Goal: Information Seeking & Learning: Get advice/opinions

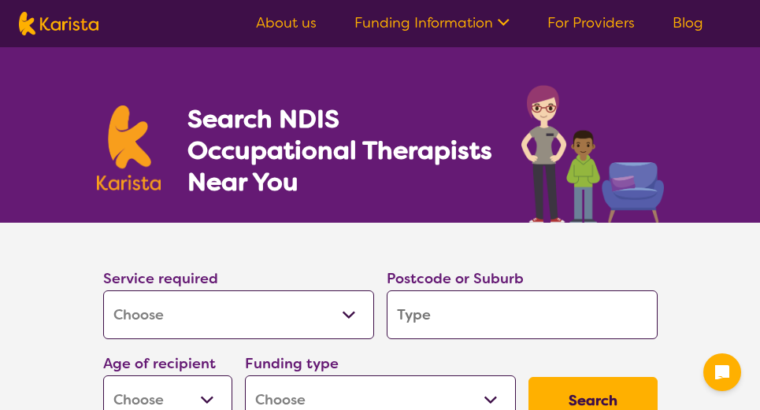
select select "[MEDICAL_DATA]"
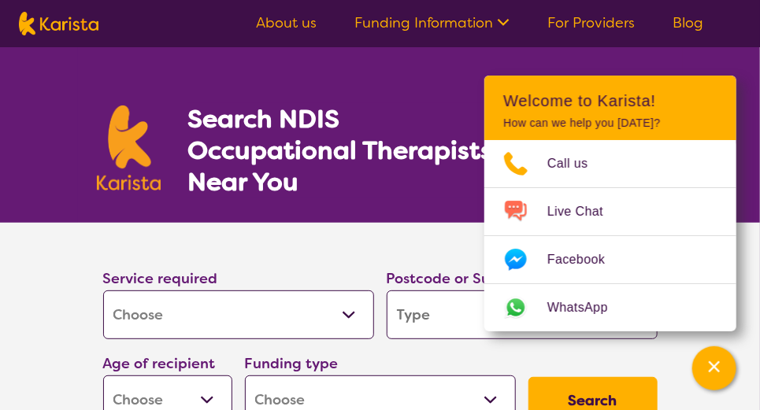
click at [40, 302] on section "Service required Allied Health Assistant Assessment ([MEDICAL_DATA] or [MEDICAL…" at bounding box center [380, 349] width 760 height 252
click at [476, 209] on section "Search NDIS Occupational Therapists Near You" at bounding box center [380, 135] width 605 height 176
click at [159, 324] on select "Allied Health Assistant Assessment ([MEDICAL_DATA] or [MEDICAL_DATA]) Behaviour…" at bounding box center [238, 315] width 271 height 49
click at [169, 322] on select "Allied Health Assistant Assessment ([MEDICAL_DATA] or [MEDICAL_DATA]) Behaviour…" at bounding box center [238, 315] width 271 height 49
click at [357, 323] on select "Allied Health Assistant Assessment ([MEDICAL_DATA] or [MEDICAL_DATA]) Behaviour…" at bounding box center [238, 315] width 271 height 49
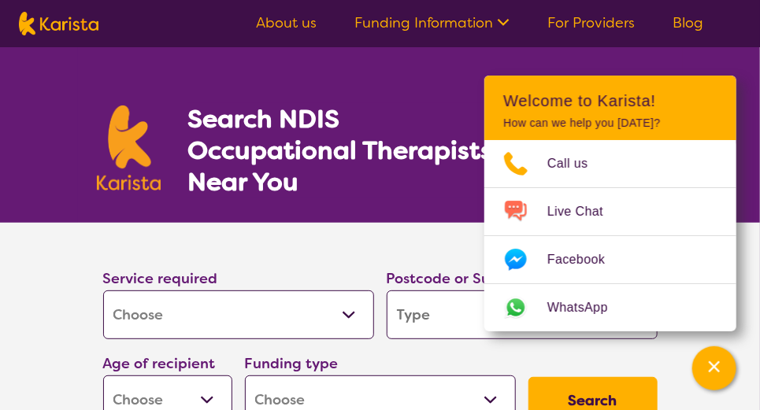
select select "Allied Health Assistant"
click at [103, 291] on select "Allied Health Assistant Assessment ([MEDICAL_DATA] or [MEDICAL_DATA]) Behaviour…" at bounding box center [238, 315] width 271 height 49
select select "Allied Health Assistant"
click at [449, 328] on input "search" at bounding box center [522, 315] width 271 height 49
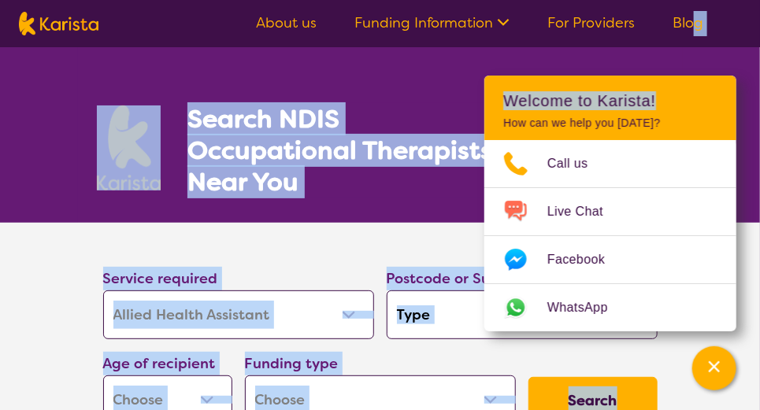
drag, startPoint x: 687, startPoint y: 102, endPoint x: 693, endPoint y: 46, distance: 56.3
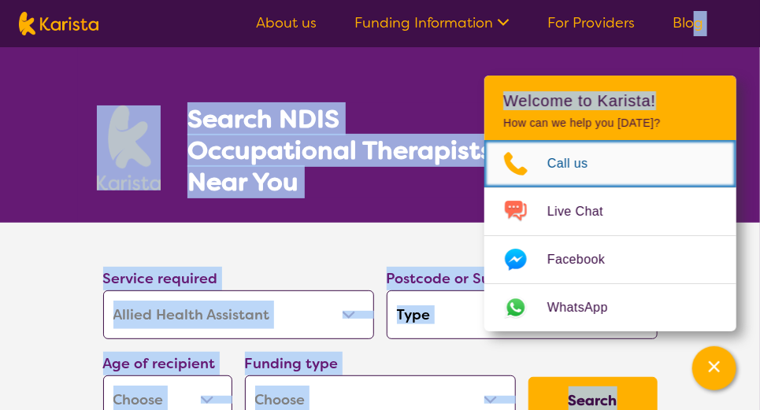
click at [571, 164] on span "Call us" at bounding box center [577, 164] width 60 height 24
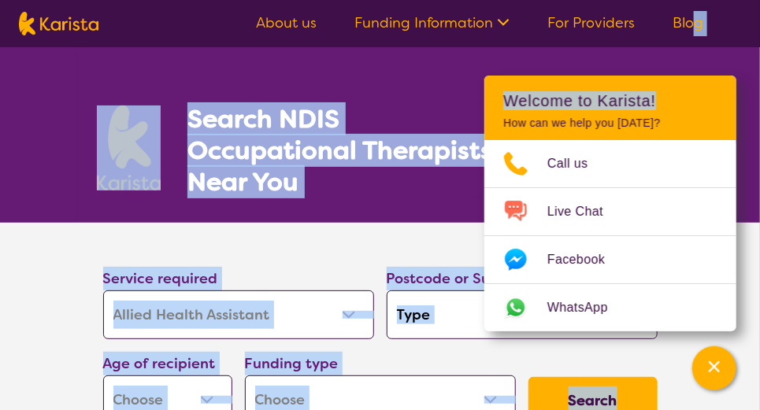
click at [750, 54] on div "Search NDIS Occupational Therapists Near You" at bounding box center [380, 135] width 760 height 176
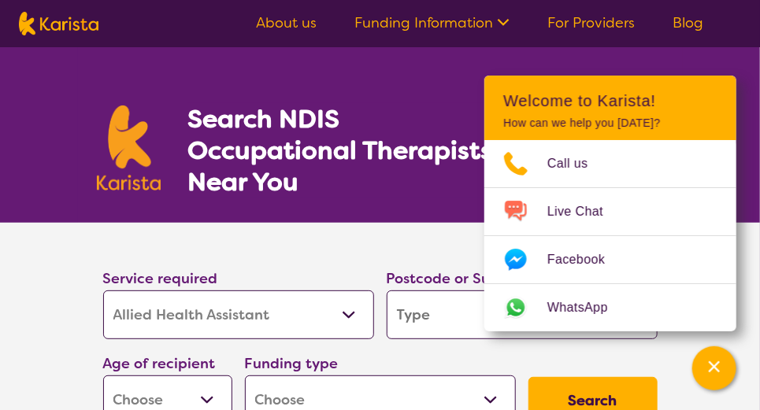
click at [519, 110] on header "Welcome to Karista! How can we help you [DATE]?" at bounding box center [610, 108] width 252 height 65
click at [493, 94] on header "Welcome to Karista! How can we help you [DATE]?" at bounding box center [610, 108] width 252 height 65
click at [419, 306] on input "search" at bounding box center [522, 315] width 271 height 49
type input "2"
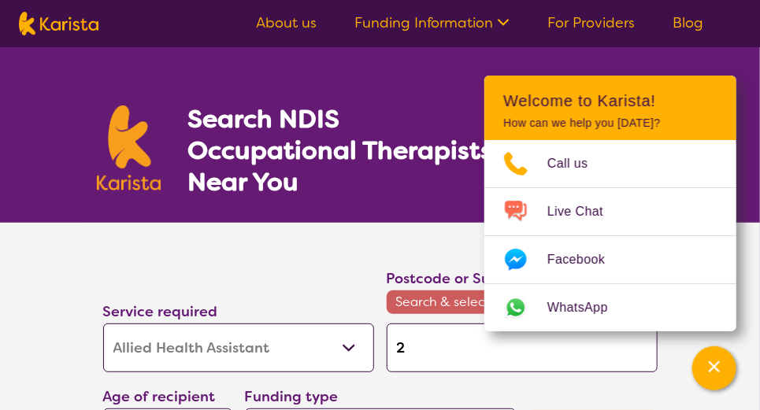
type input "20"
type input "208"
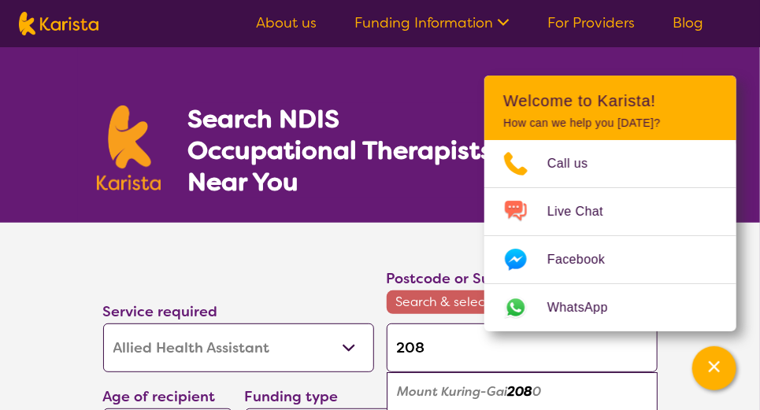
type input "2086"
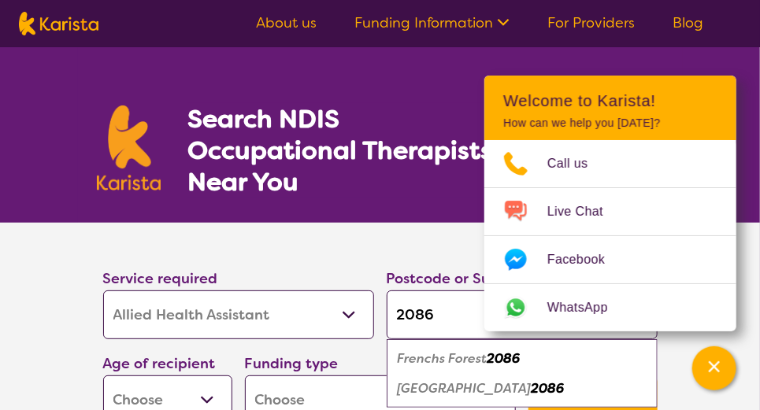
type input "2086"
click at [417, 357] on em "Frenchs Forest" at bounding box center [443, 358] width 90 height 17
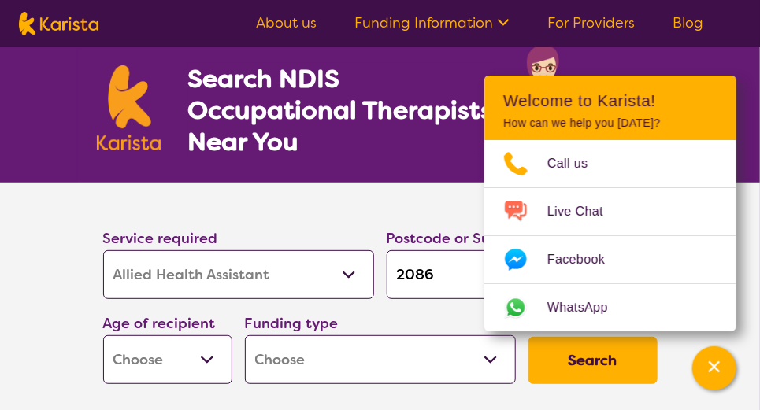
scroll to position [79, 0]
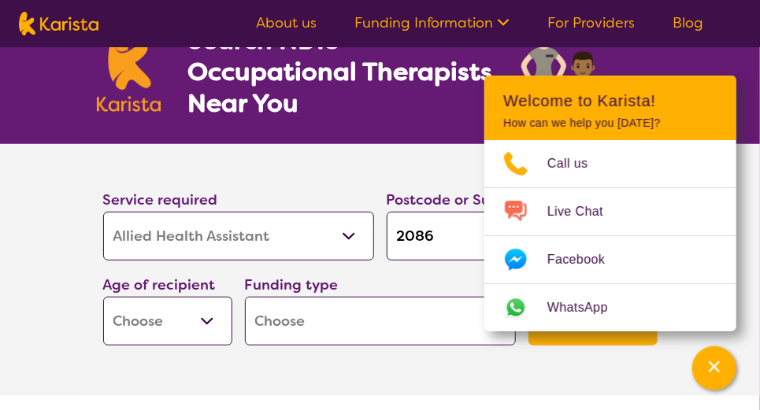
click at [201, 315] on select "Early Childhood - 0 to 9 Child - 10 to 11 Adolescent - 12 to 17 Adult - 18 to 6…" at bounding box center [167, 321] width 129 height 49
select select "AD"
click at [103, 297] on select "Early Childhood - 0 to 9 Child - 10 to 11 Adolescent - 12 to 17 Adult - 18 to 6…" at bounding box center [167, 321] width 129 height 49
select select "AD"
click at [442, 331] on select "Home Care Package (HCP) National Disability Insurance Scheme (NDIS) I don't know" at bounding box center [380, 321] width 271 height 49
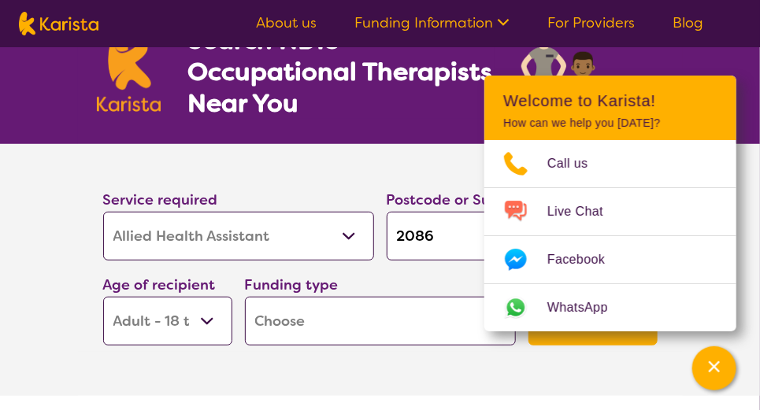
select select "i-don-t-know"
click at [245, 297] on select "Home Care Package (HCP) National Disability Insurance Scheme (NDIS) I don't know" at bounding box center [380, 321] width 271 height 49
select select "i-don-t-know"
click at [548, 339] on button "Search" at bounding box center [592, 321] width 129 height 47
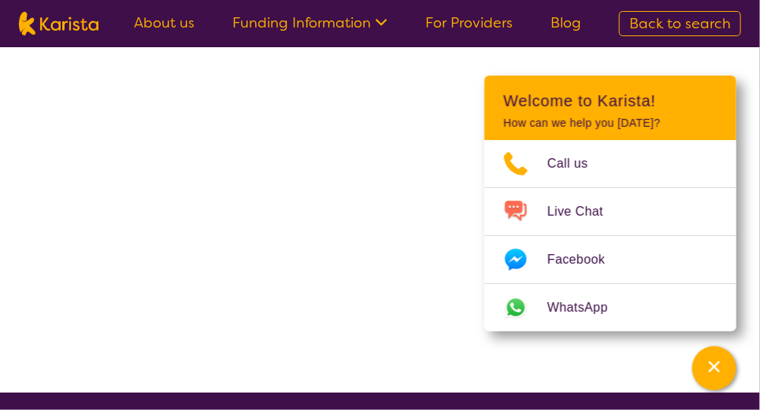
select select "Allied Health Assistant"
select select "AD"
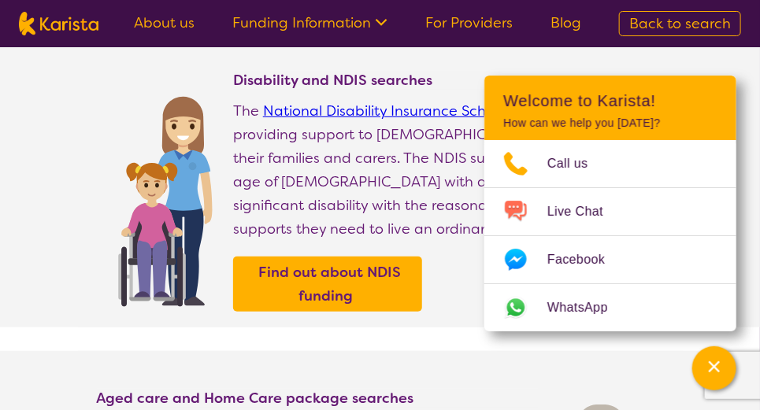
scroll to position [236, 0]
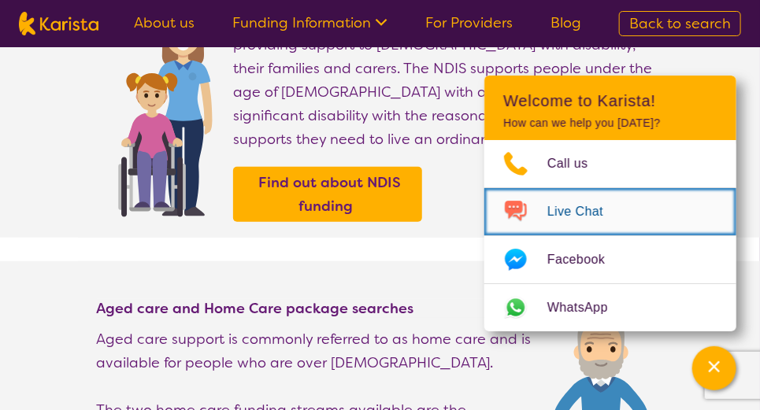
click at [570, 204] on span "Live Chat" at bounding box center [584, 212] width 75 height 24
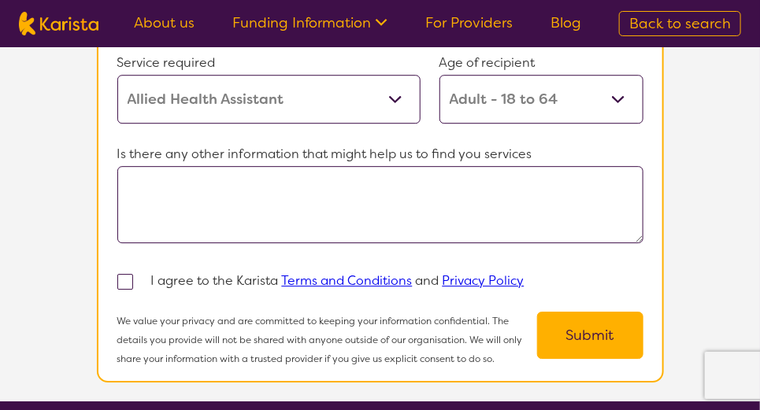
scroll to position [1208, 0]
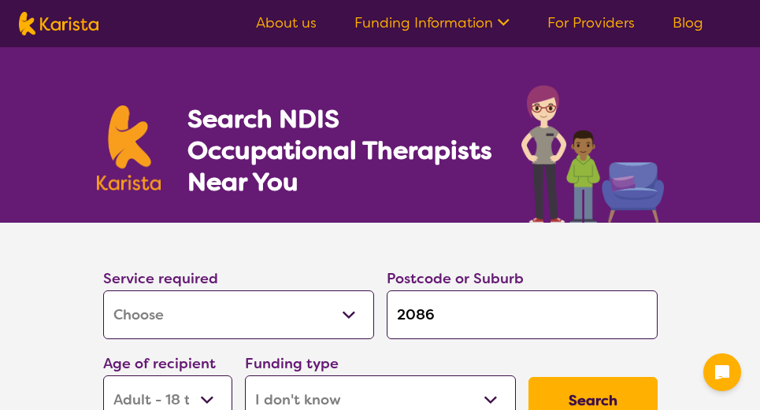
select select "[MEDICAL_DATA]"
select select "AD"
select select "i-don-t-know"
select select "[MEDICAL_DATA]"
select select "AD"
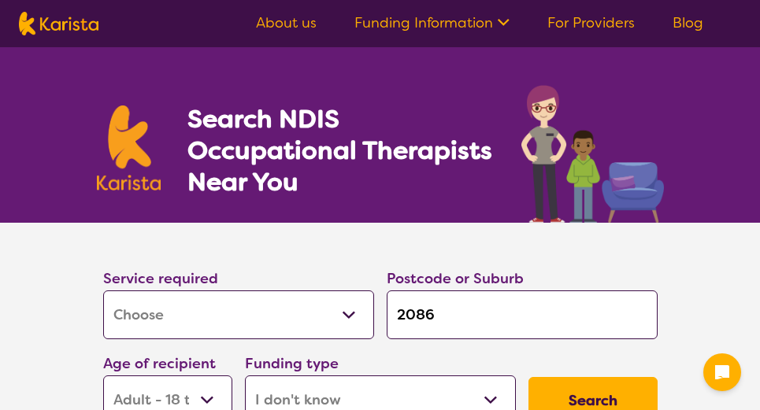
select select "i-don-t-know"
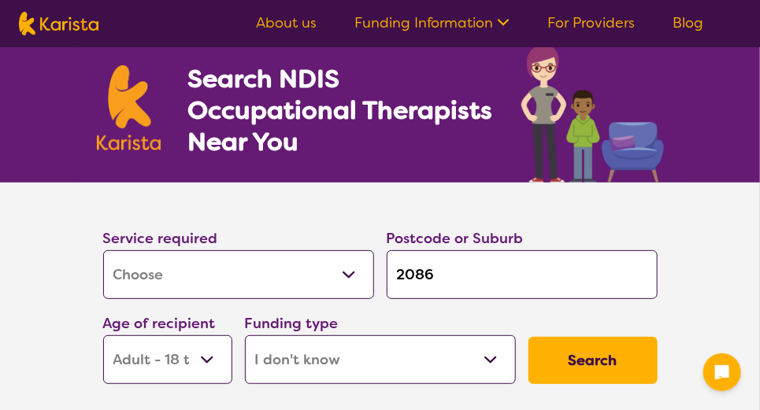
scroll to position [79, 0]
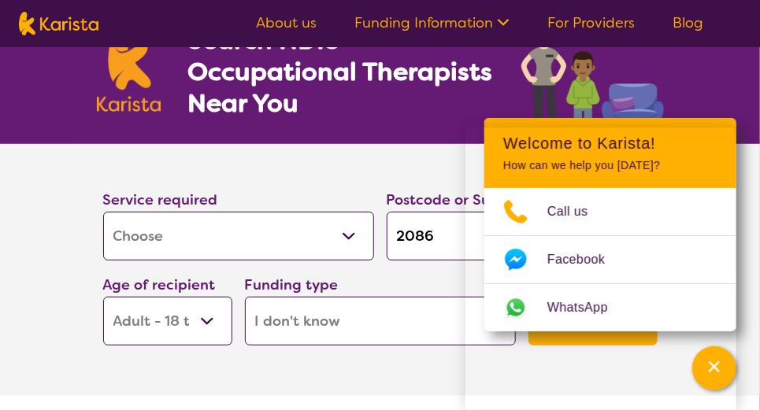
click at [206, 319] on select "Early Childhood - 0 to 9 Child - 10 to 11 Adolescent - 12 to 17 Adult - 18 to 6…" at bounding box center [167, 321] width 129 height 49
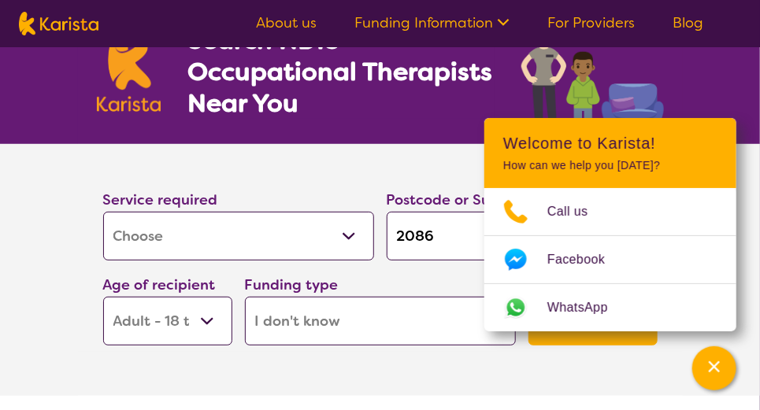
click at [390, 333] on select "Home Care Package (HCP) National Disability Insurance Scheme (NDIS) I don't know" at bounding box center [380, 321] width 271 height 49
select select
click at [245, 297] on select "Home Care Package (HCP) National Disability Insurance Scheme (NDIS) I don't know" at bounding box center [380, 321] width 271 height 49
select select
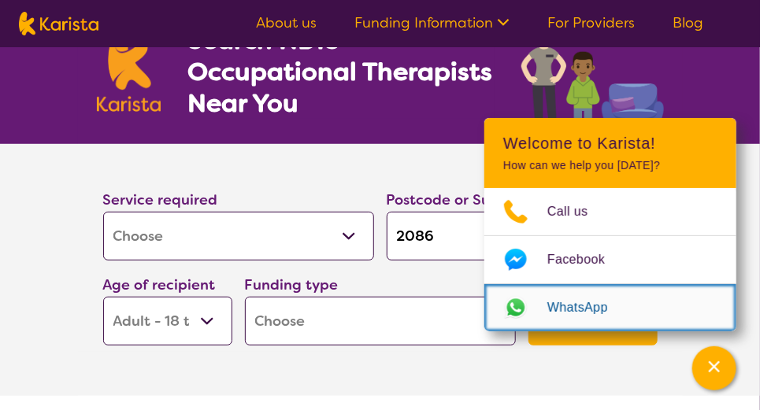
click at [581, 306] on span "WhatsApp" at bounding box center [587, 308] width 80 height 24
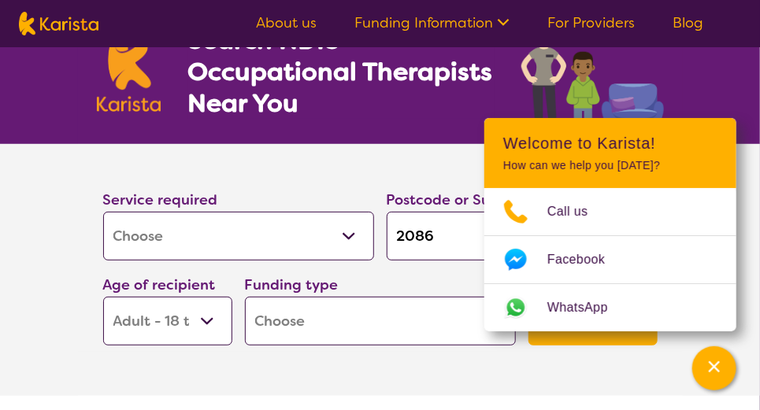
click at [721, 113] on div "Search NDIS Occupational Therapists Near You" at bounding box center [380, 57] width 760 height 176
click at [546, 338] on button "Search" at bounding box center [592, 321] width 129 height 47
click at [314, 330] on select "Home Care Package (HCP) National Disability Insurance Scheme (NDIS) I don't know" at bounding box center [380, 321] width 271 height 49
select select "NDIS"
click at [245, 297] on select "Home Care Package (HCP) National Disability Insurance Scheme (NDIS) I don't know" at bounding box center [380, 321] width 271 height 49
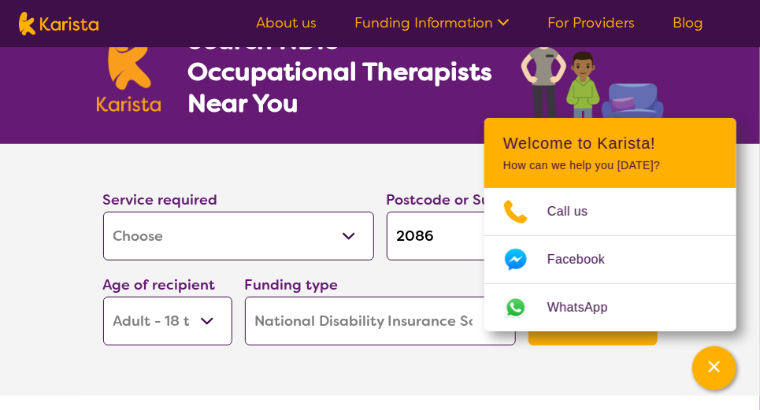
select select "NDIS"
click at [550, 332] on button "Search" at bounding box center [592, 321] width 129 height 47
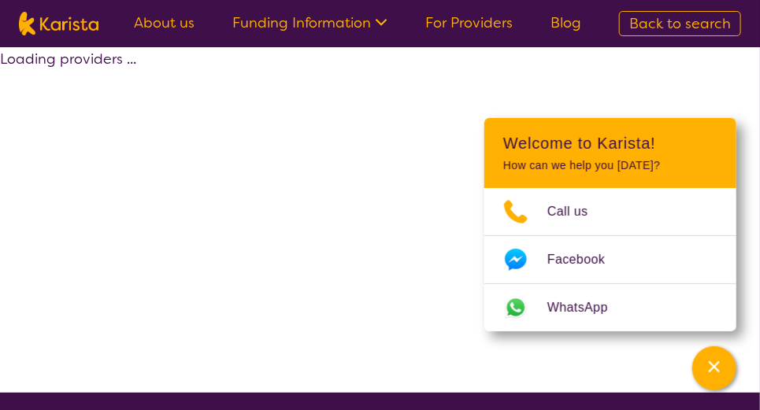
select select "by_score"
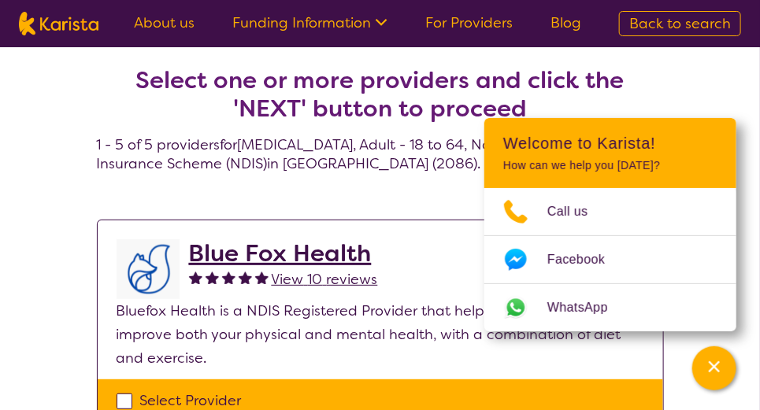
click at [702, 170] on p "How can we help you [DATE]?" at bounding box center [610, 165] width 214 height 13
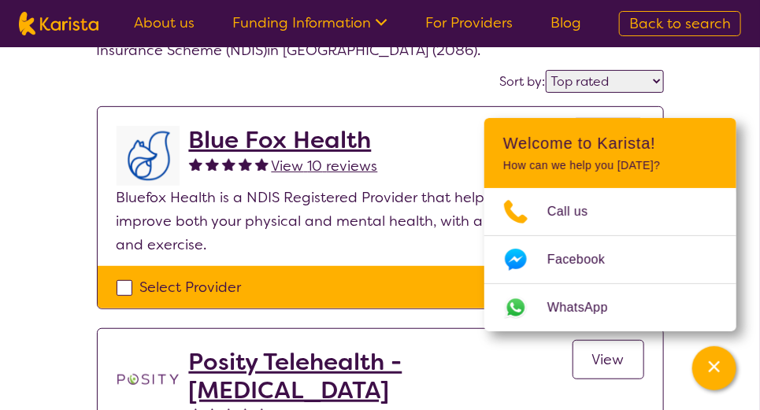
scroll to position [157, 0]
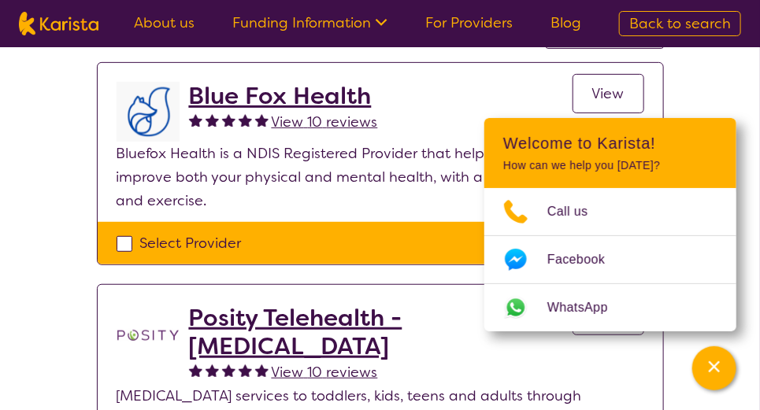
click at [586, 102] on link "View" at bounding box center [608, 93] width 72 height 39
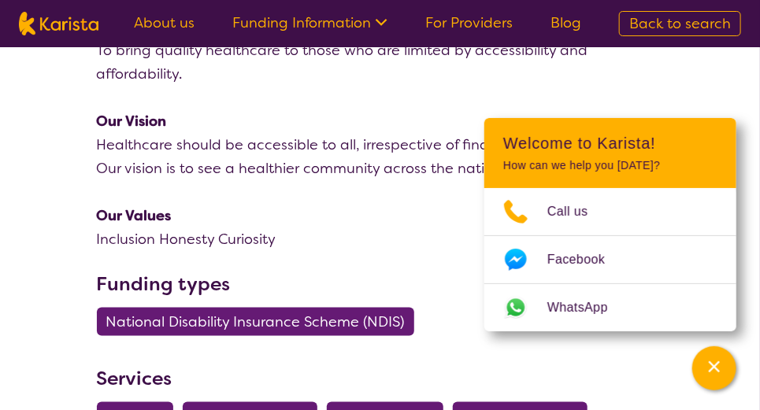
scroll to position [472, 0]
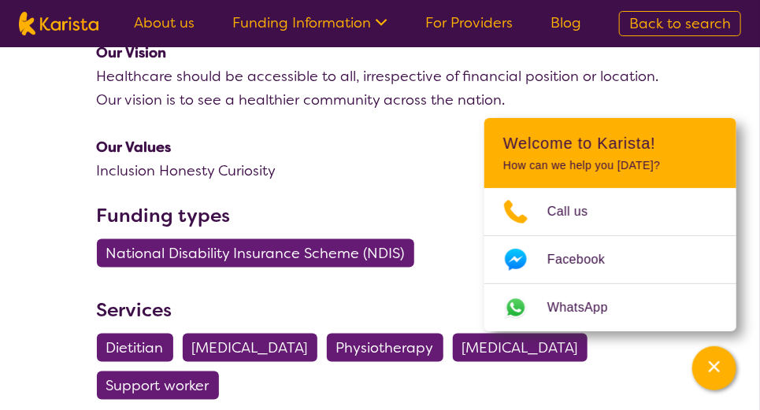
click at [280, 339] on span "[MEDICAL_DATA]" at bounding box center [250, 348] width 116 height 28
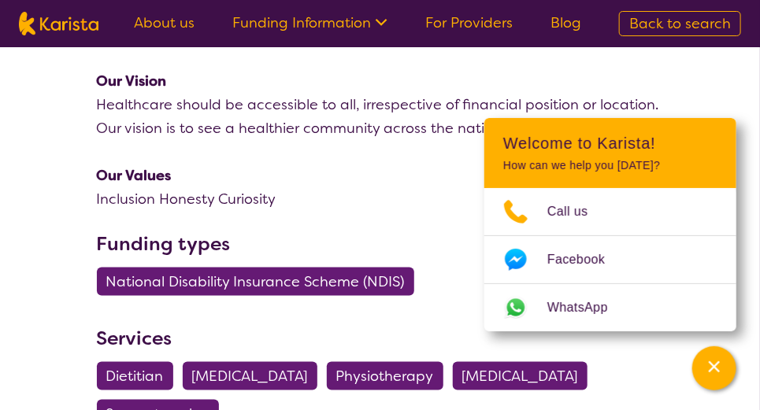
select select "[MEDICAL_DATA]"
select select "AD"
select select "NDIS"
select select "[MEDICAL_DATA]"
select select "AD"
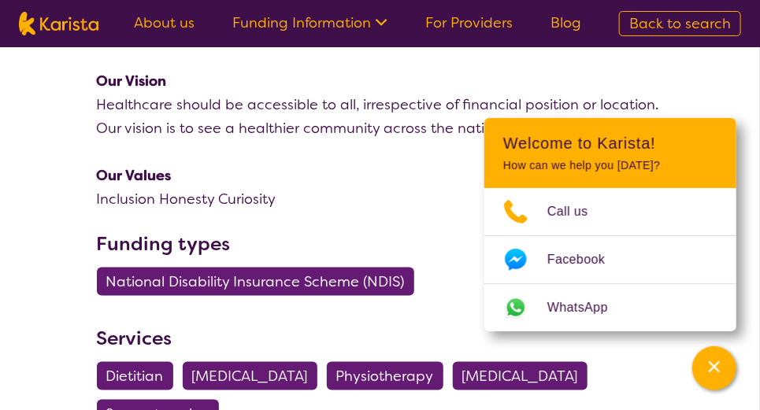
select select "NDIS"
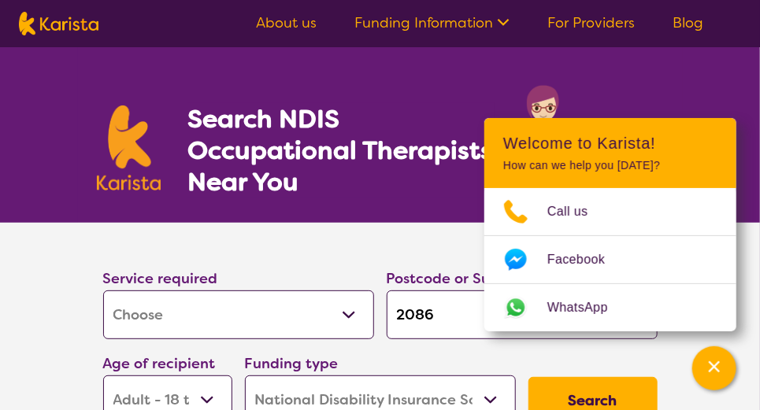
click at [566, 396] on button "Search" at bounding box center [592, 400] width 129 height 47
select select "by_score"
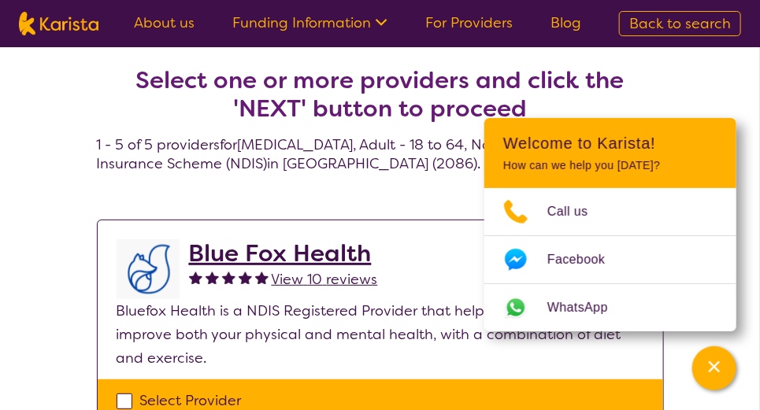
click at [305, 260] on h2 "Blue Fox Health" at bounding box center [283, 253] width 189 height 28
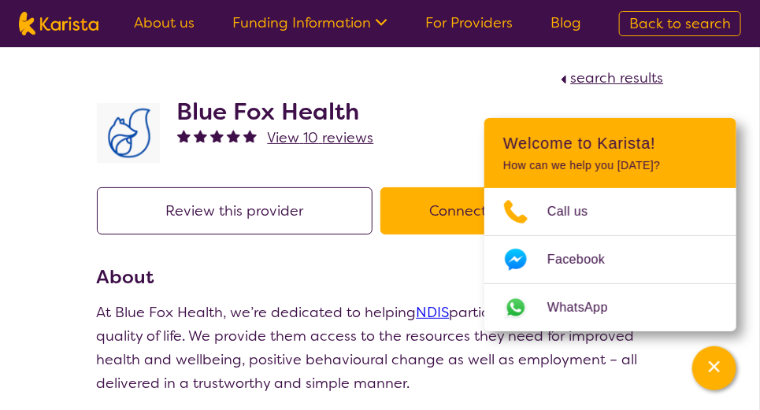
click at [305, 260] on div "Review this provider Connect with the Provider" at bounding box center [380, 225] width 567 height 76
drag, startPoint x: 305, startPoint y: 260, endPoint x: 285, endPoint y: 272, distance: 23.4
click at [285, 272] on h3 "About" at bounding box center [380, 277] width 567 height 28
click at [475, 76] on div "search results" at bounding box center [380, 78] width 567 height 24
click at [596, 76] on span "search results" at bounding box center [617, 78] width 93 height 19
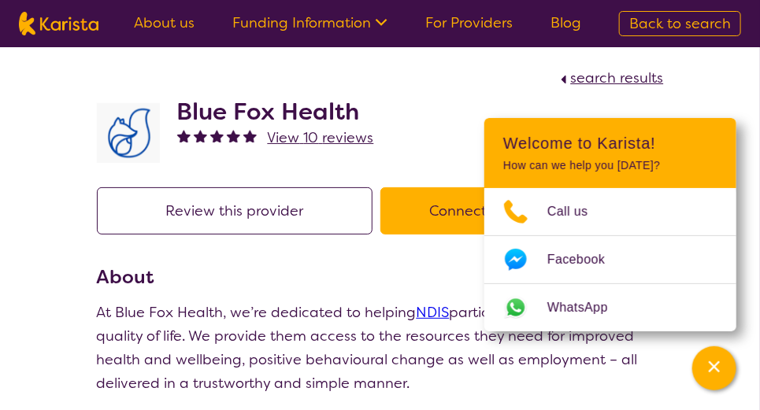
select select "by_score"
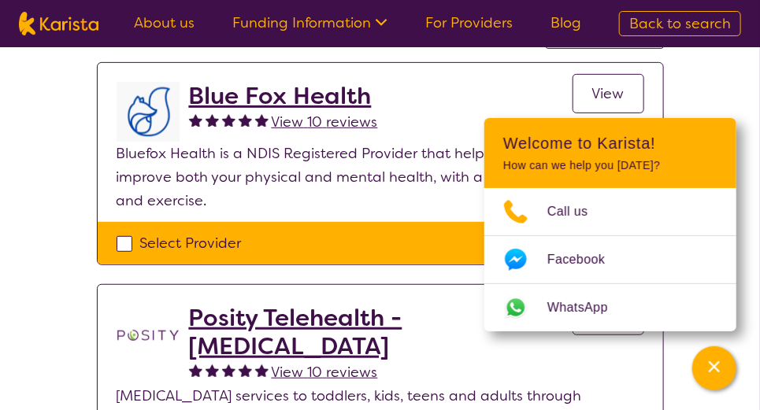
scroll to position [236, 0]
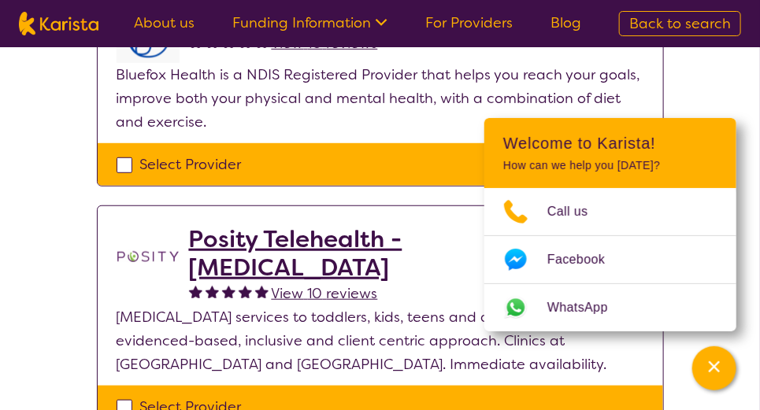
click at [236, 239] on h2 "Posity Telehealth - Occupational Therapy" at bounding box center [380, 253] width 383 height 57
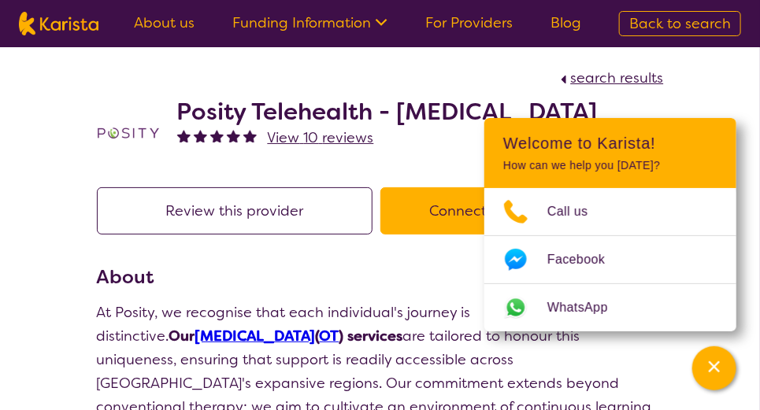
click at [326, 222] on button "Review this provider" at bounding box center [235, 210] width 276 height 47
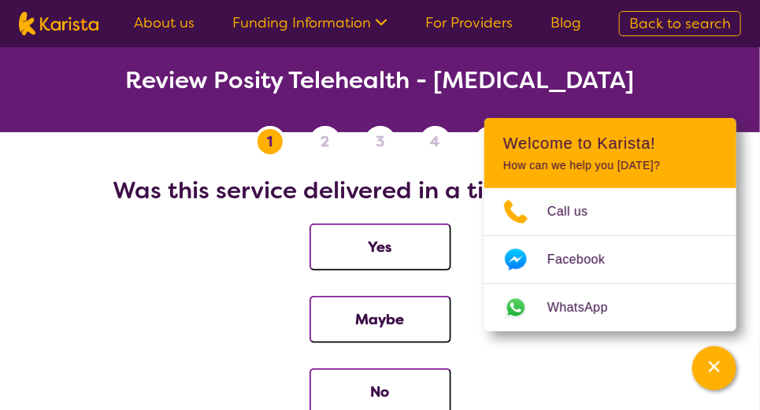
click at [391, 243] on button "Yes" at bounding box center [380, 247] width 142 height 47
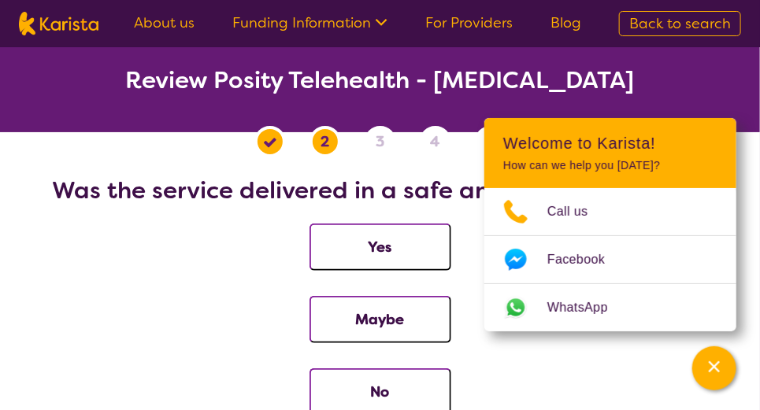
click at [344, 257] on button "Yes" at bounding box center [380, 247] width 142 height 47
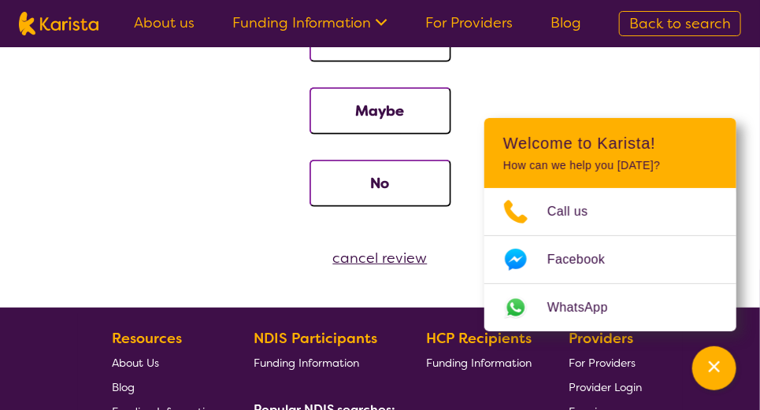
scroll to position [157, 0]
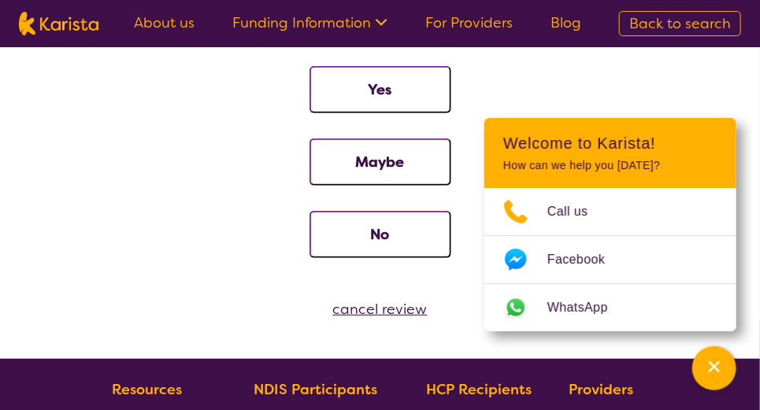
click at [369, 24] on link "Funding Information" at bounding box center [309, 22] width 155 height 19
